Goal: Task Accomplishment & Management: Use online tool/utility

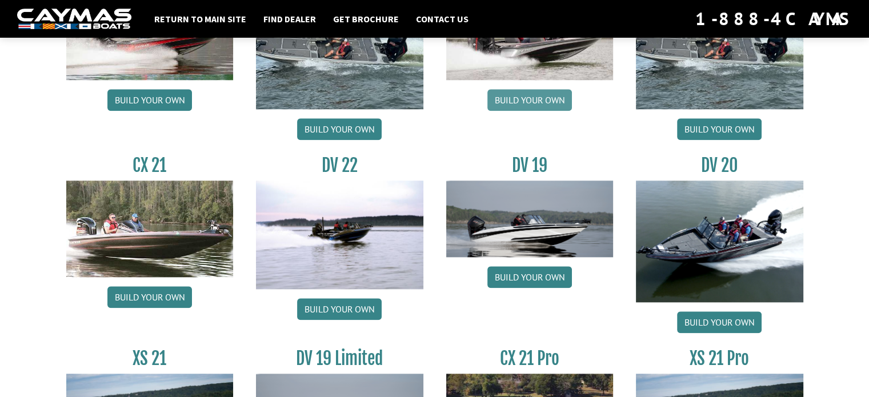
scroll to position [1257, 0]
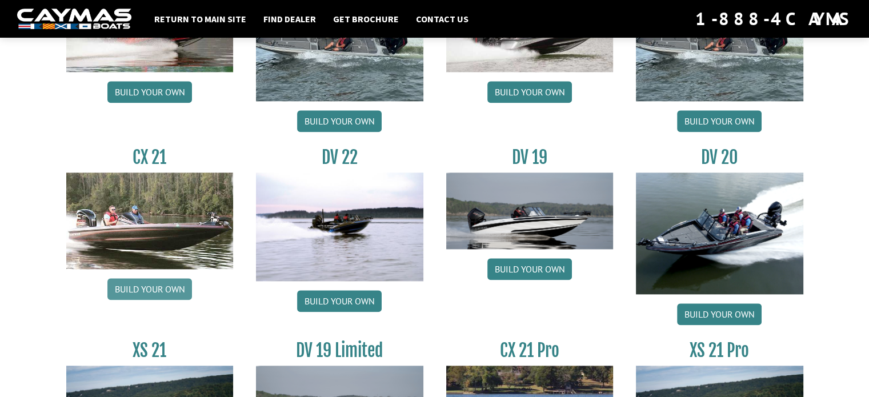
click at [149, 293] on link "Build your own" at bounding box center [149, 289] width 85 height 22
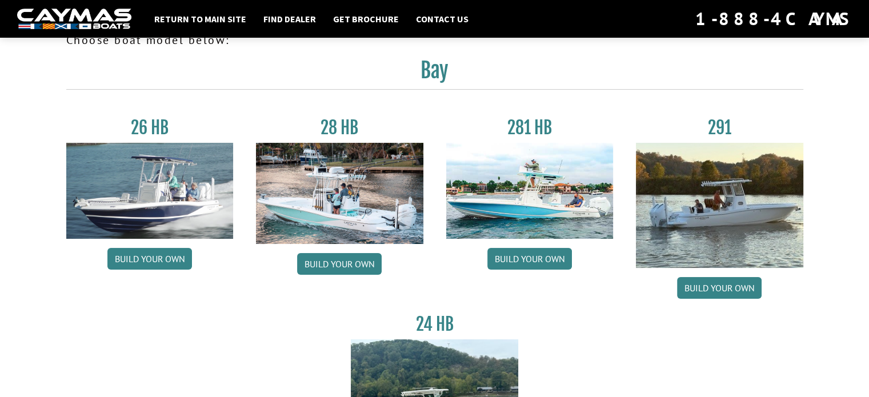
scroll to position [0, 0]
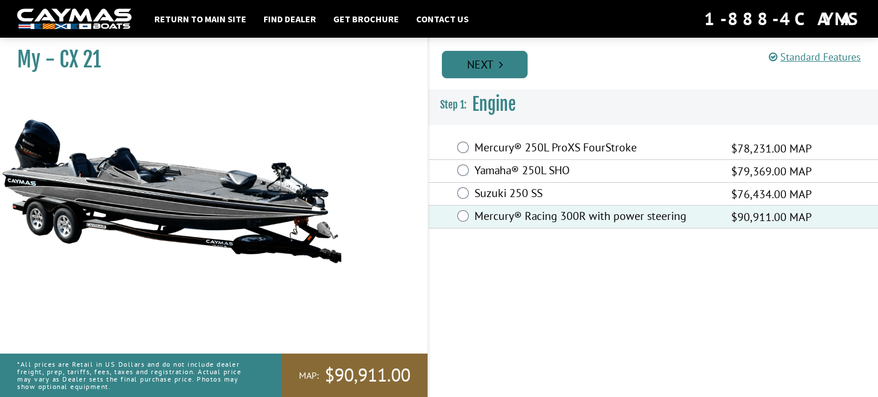
click at [513, 61] on link "Next" at bounding box center [485, 64] width 86 height 27
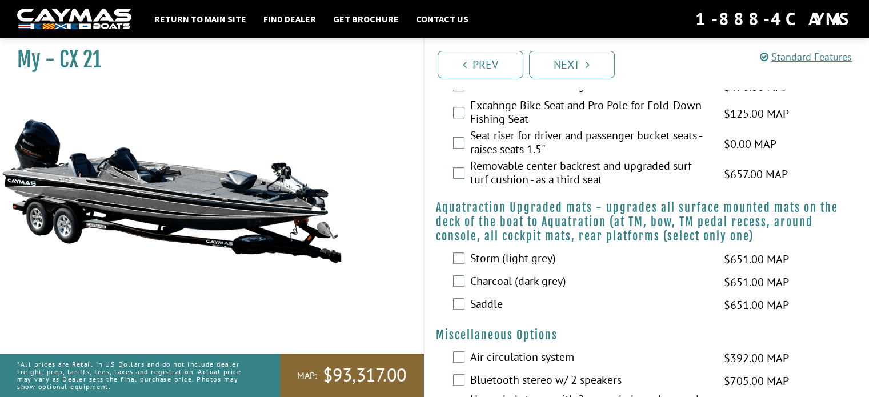
scroll to position [857, 0]
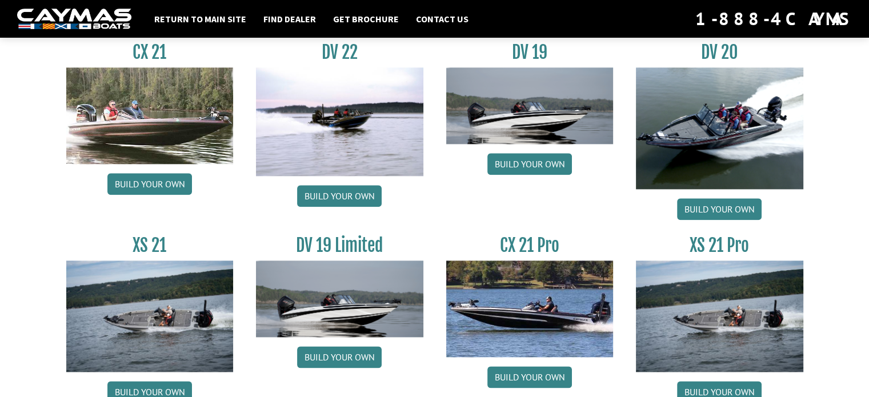
scroll to position [1419, 0]
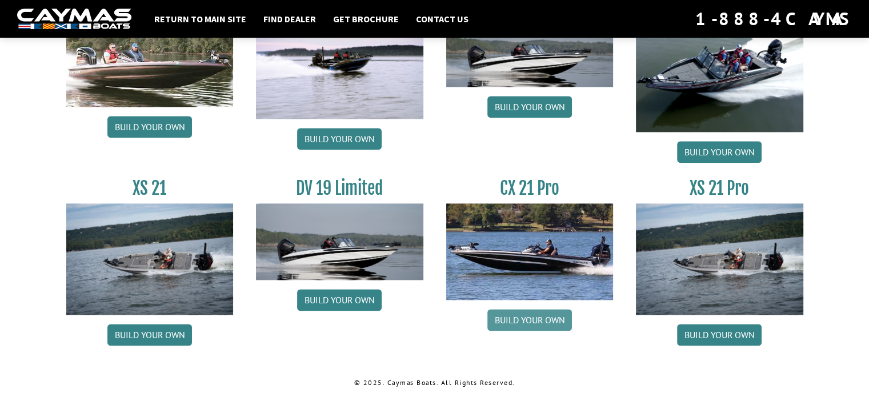
click at [558, 318] on link "Build your own" at bounding box center [529, 320] width 85 height 22
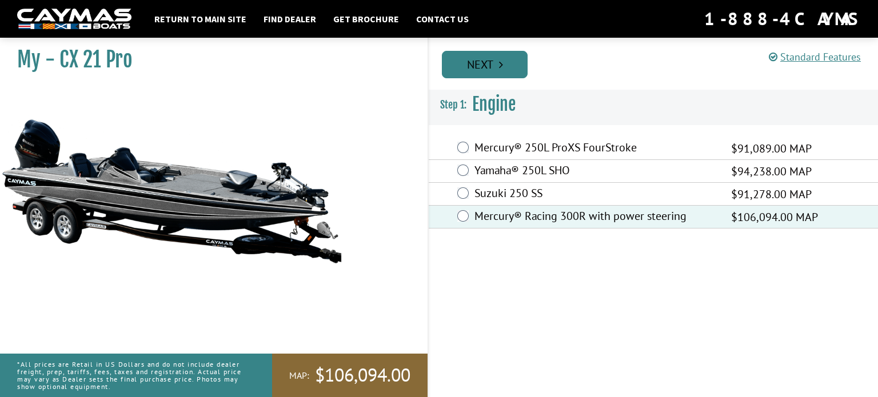
click at [510, 69] on link "Next" at bounding box center [485, 64] width 86 height 27
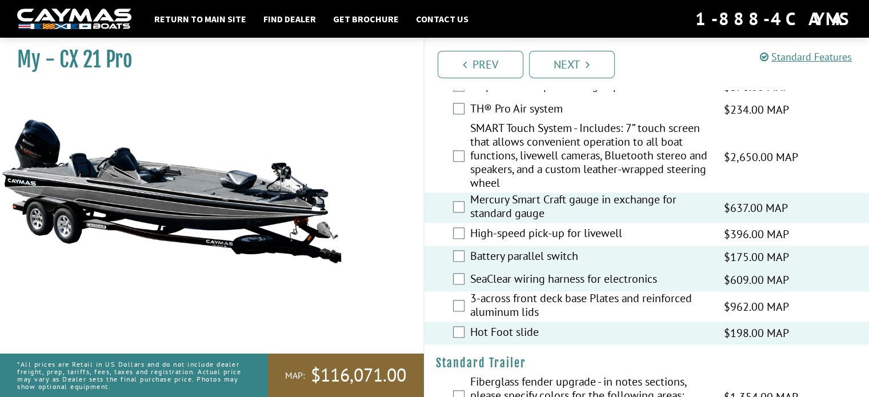
scroll to position [1673, 0]
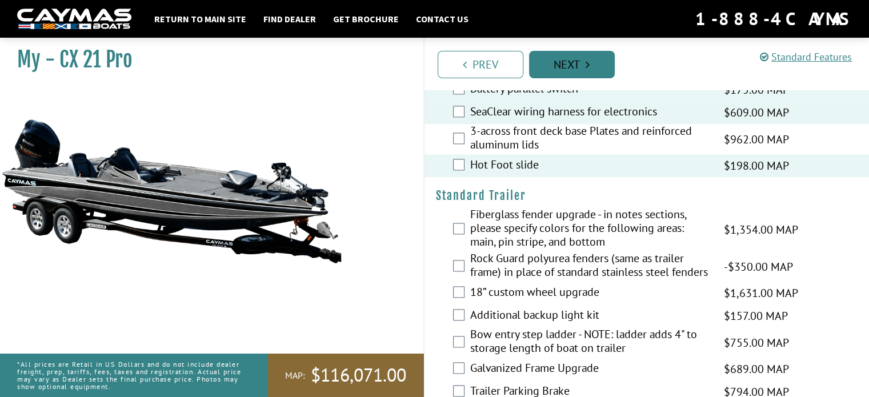
click at [592, 72] on link "Next" at bounding box center [572, 64] width 86 height 27
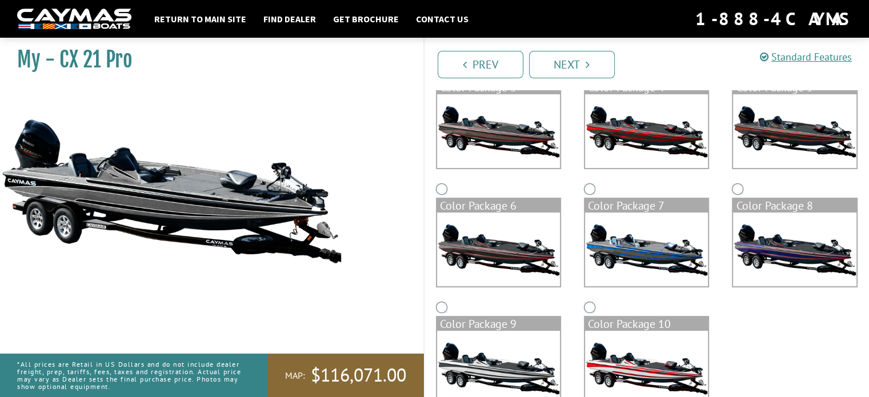
scroll to position [275, 0]
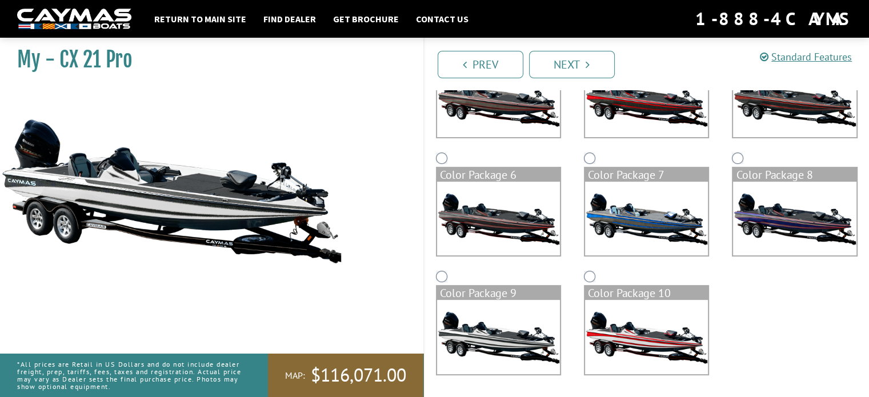
click at [639, 331] on img at bounding box center [646, 337] width 123 height 74
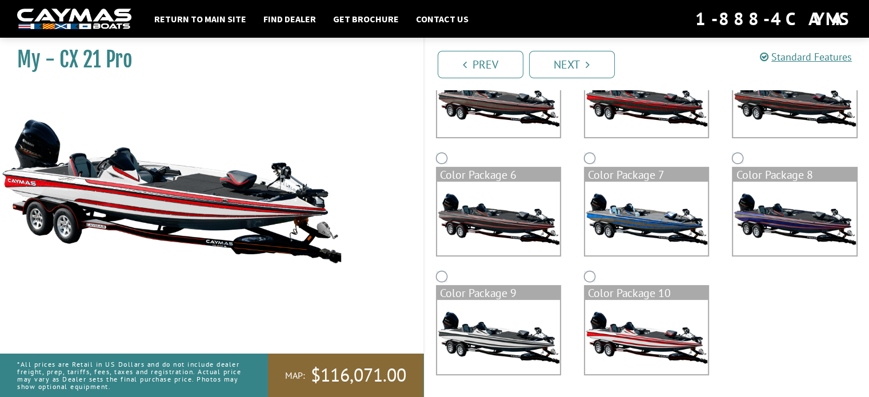
click at [769, 218] on img at bounding box center [794, 219] width 123 height 74
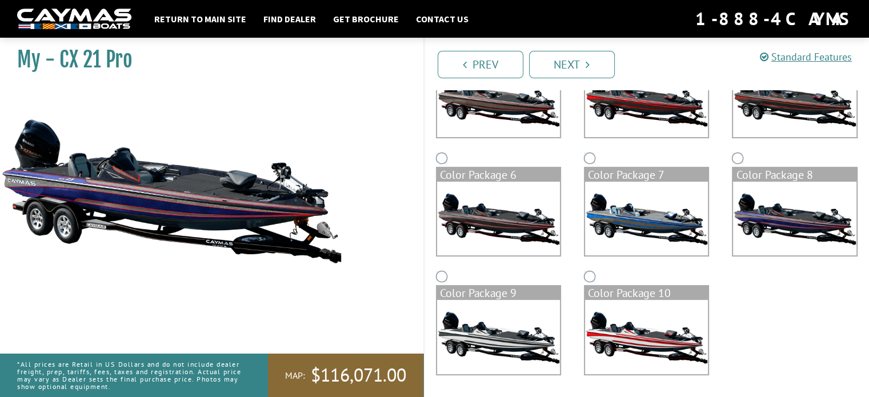
click at [636, 210] on img at bounding box center [646, 219] width 123 height 74
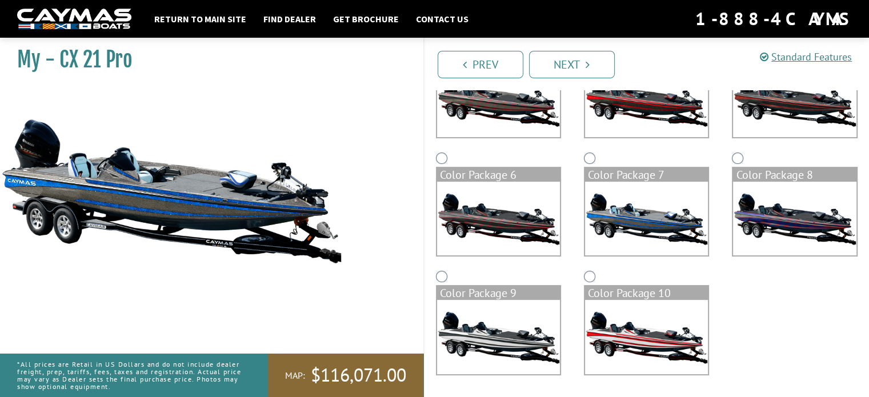
click at [511, 210] on img at bounding box center [498, 219] width 123 height 74
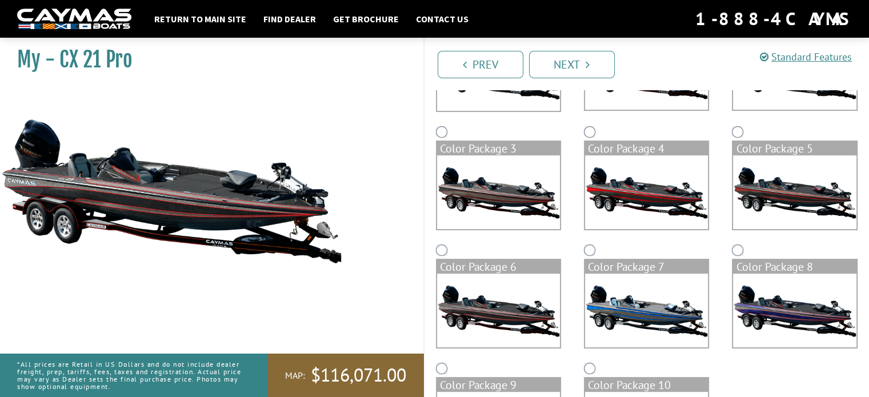
scroll to position [104, 0]
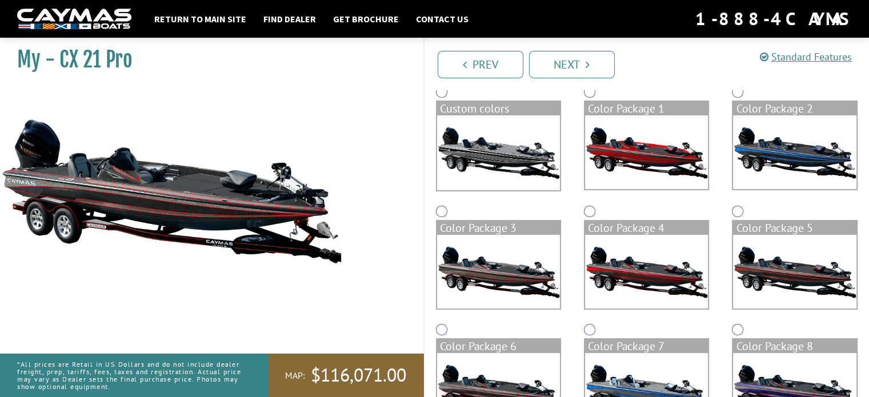
click at [516, 165] on img at bounding box center [498, 152] width 123 height 75
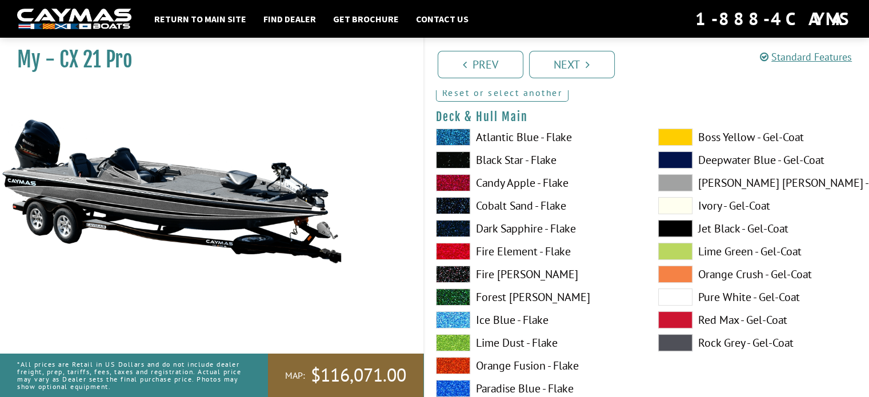
click at [536, 93] on link "Reset or select another" at bounding box center [502, 92] width 133 height 18
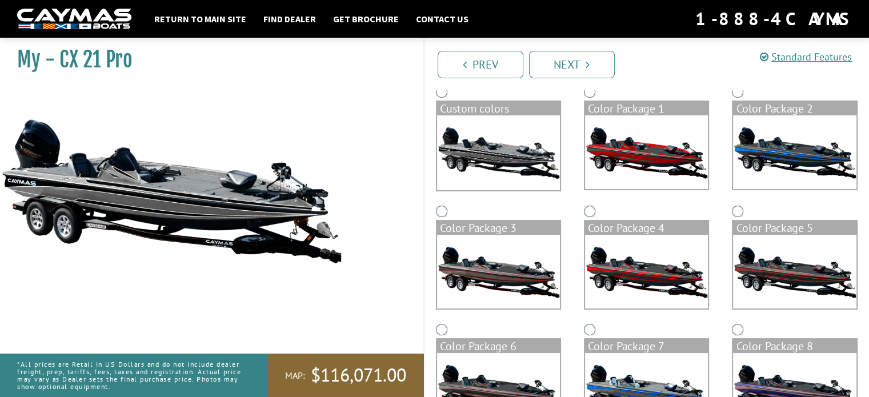
click at [638, 145] on img at bounding box center [646, 152] width 123 height 74
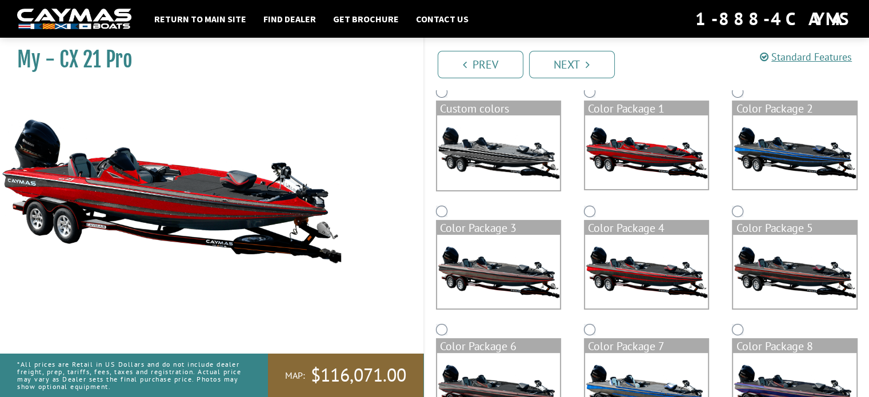
click at [647, 269] on img at bounding box center [646, 272] width 123 height 74
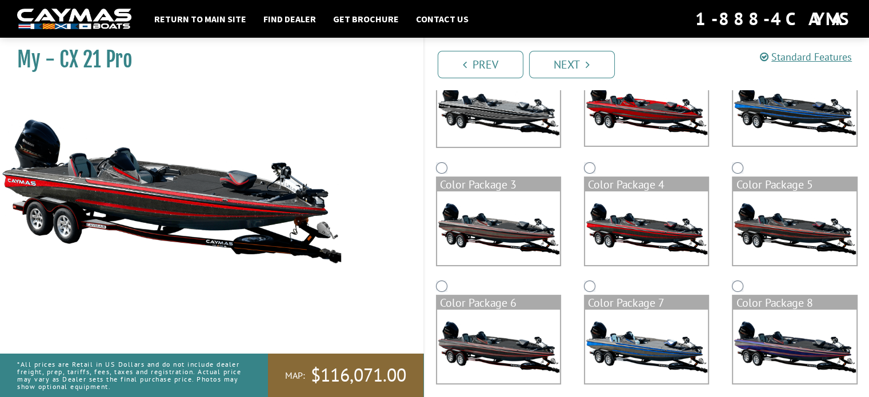
scroll to position [47, 0]
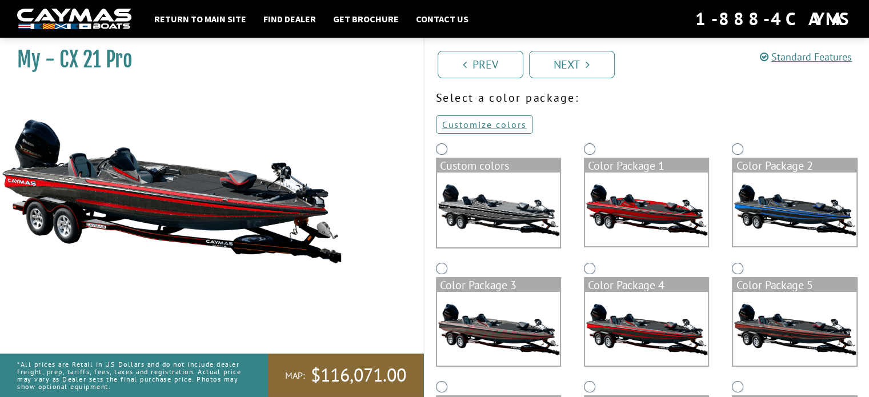
click at [632, 223] on img at bounding box center [646, 210] width 123 height 74
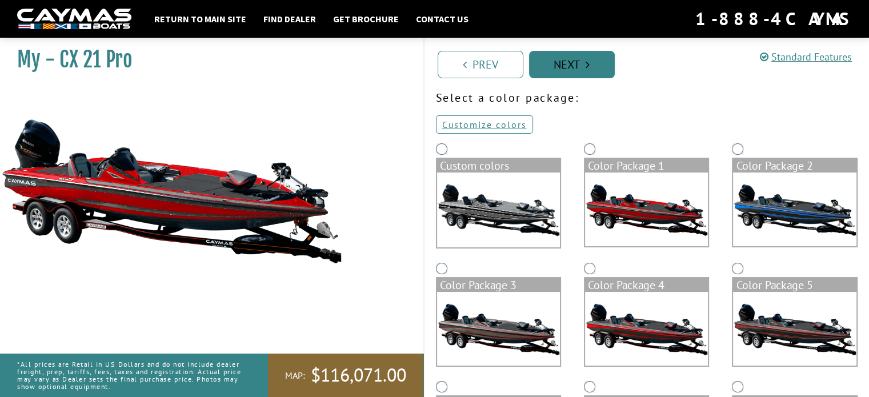
click at [606, 65] on link "Next" at bounding box center [572, 64] width 86 height 27
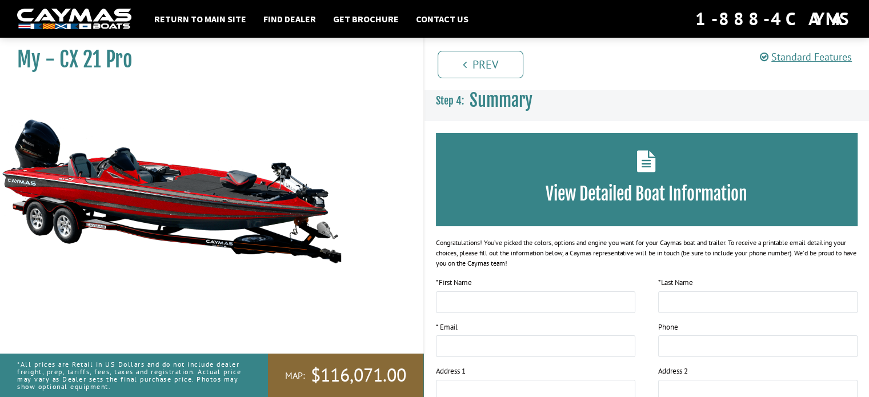
scroll to position [0, 0]
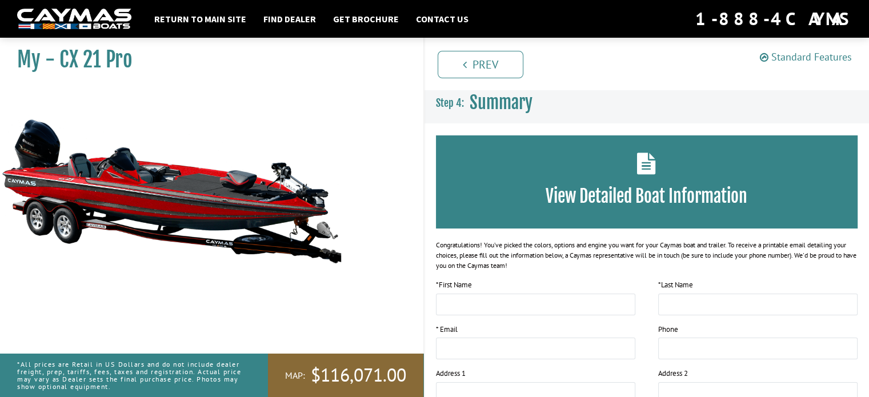
click at [817, 58] on link "Standard Features" at bounding box center [806, 56] width 92 height 13
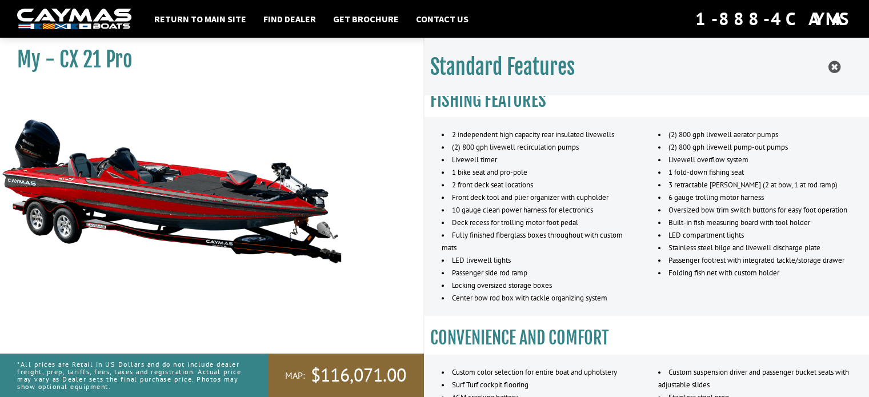
scroll to position [743, 0]
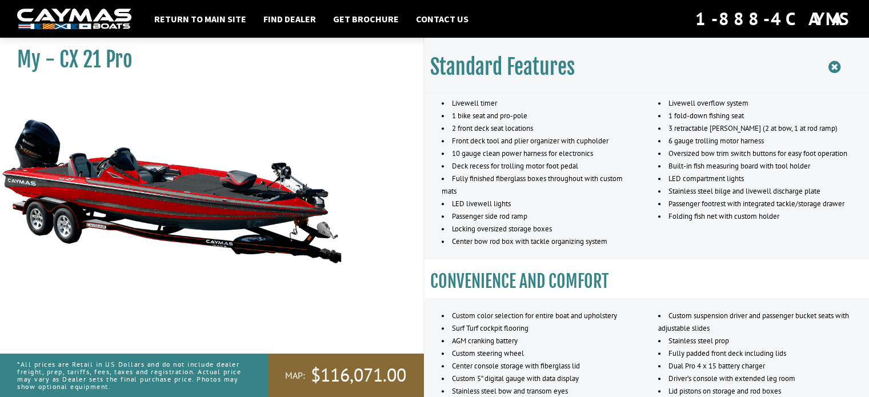
click at [834, 70] on icon at bounding box center [834, 67] width 12 height 14
